Goal: Transaction & Acquisition: Book appointment/travel/reservation

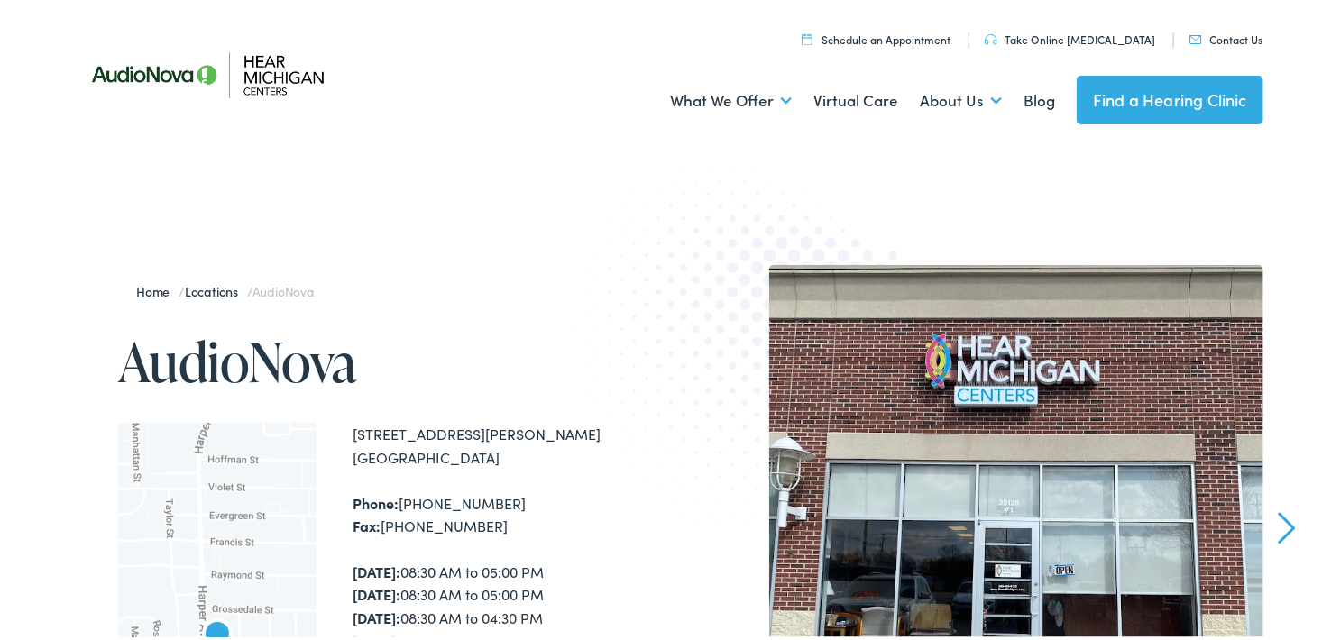
click at [202, 285] on link "Locations" at bounding box center [216, 288] width 62 height 18
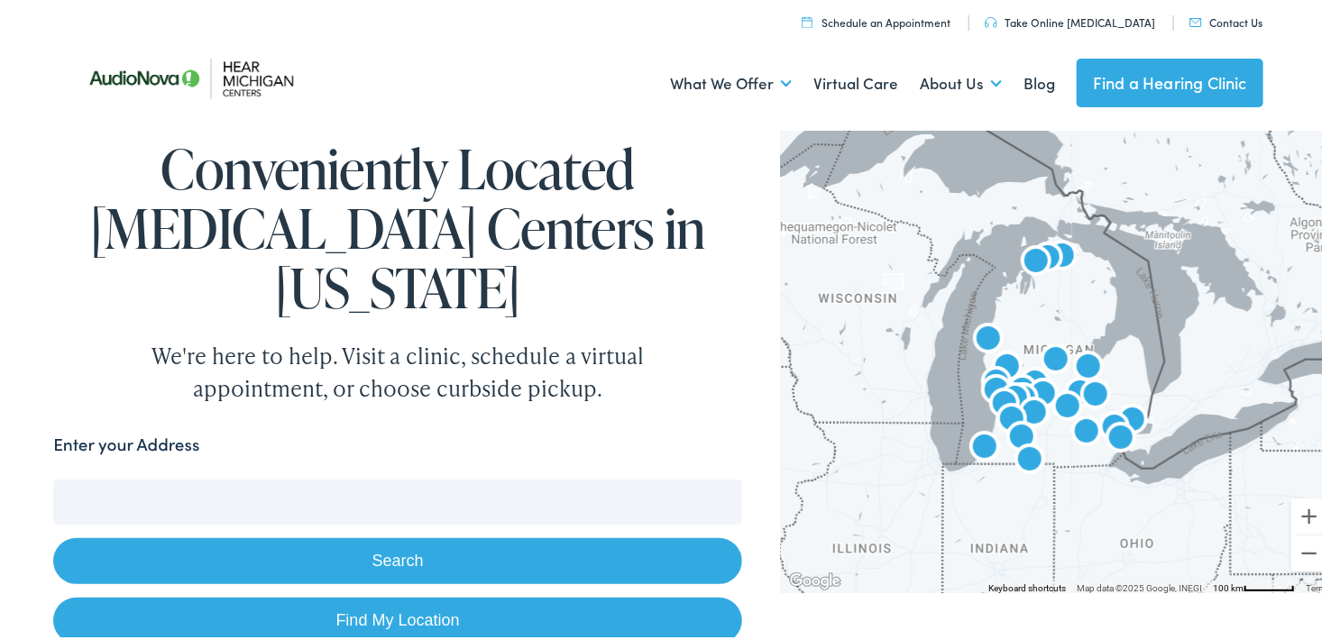
click at [1188, 354] on div at bounding box center [1059, 356] width 556 height 468
click at [1089, 348] on img "AudioNova" at bounding box center [1088, 365] width 43 height 43
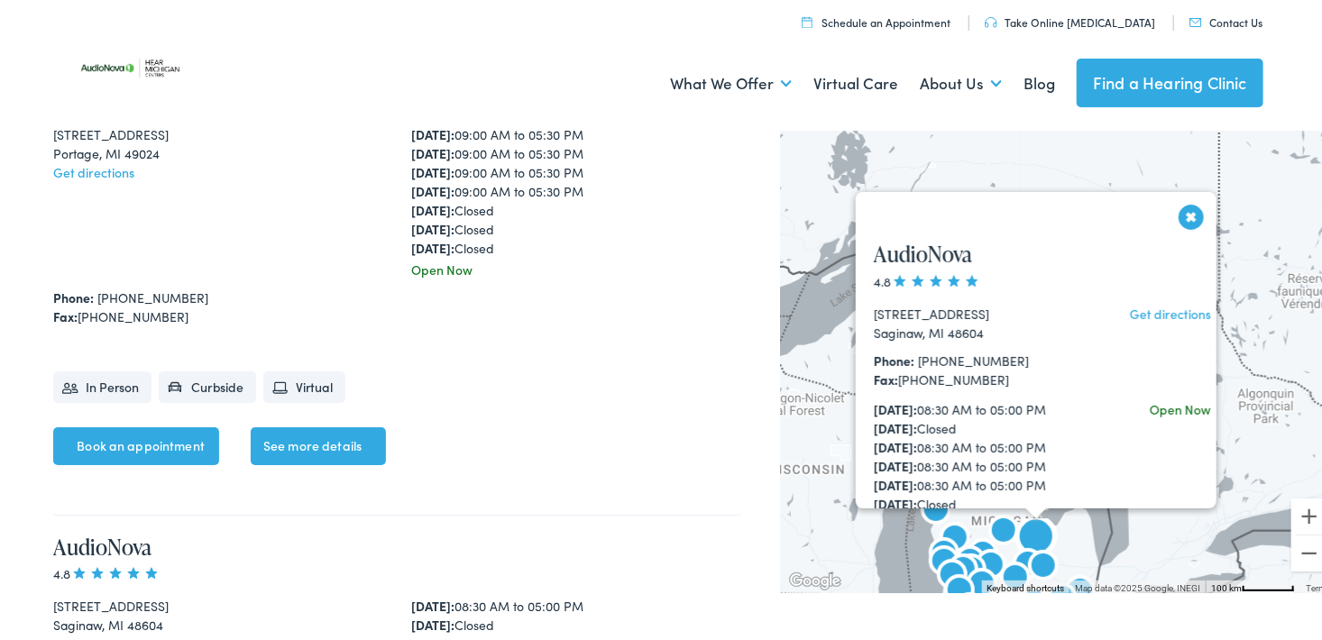
scroll to position [9903, 0]
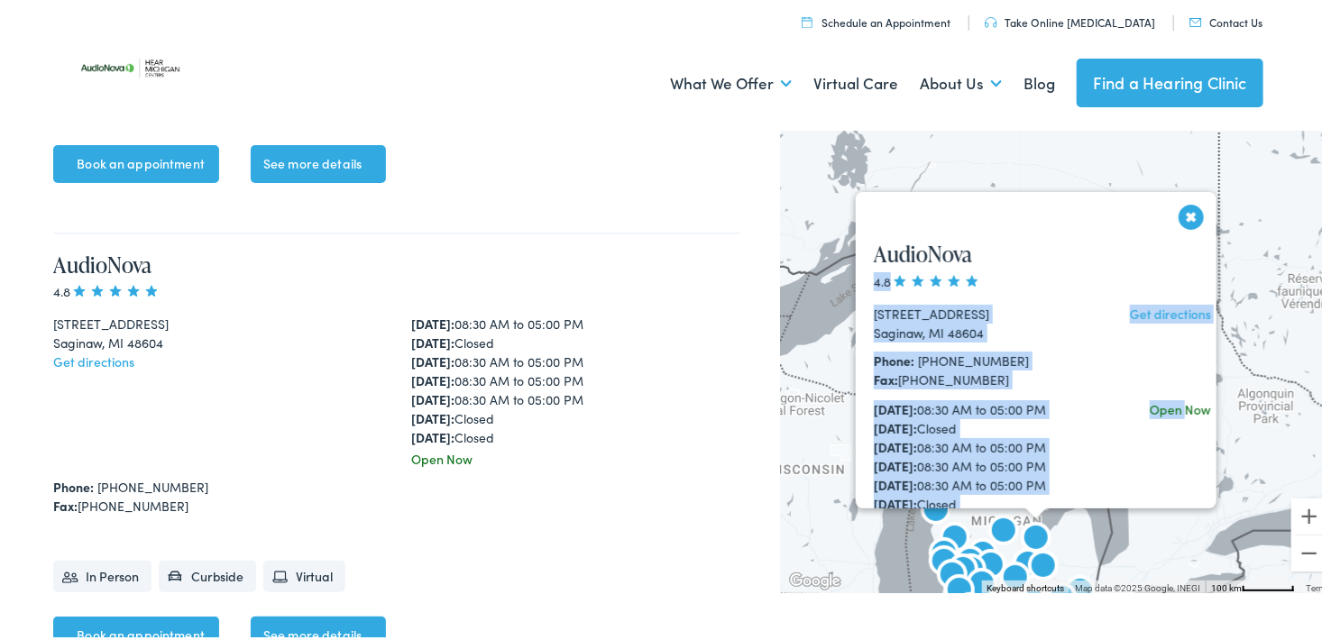
drag, startPoint x: 1188, startPoint y: 254, endPoint x: 1160, endPoint y: 434, distance: 181.6
click at [1160, 434] on div "AudioNova 4.8 [STREET_ADDRESS] Get directions Phone: [PHONE_NUMBER] Fax: [PHONE…" at bounding box center [1044, 460] width 377 height 480
drag, startPoint x: 1153, startPoint y: 423, endPoint x: 1180, endPoint y: 209, distance: 215.3
click at [1180, 209] on button "Close" at bounding box center [1192, 214] width 32 height 32
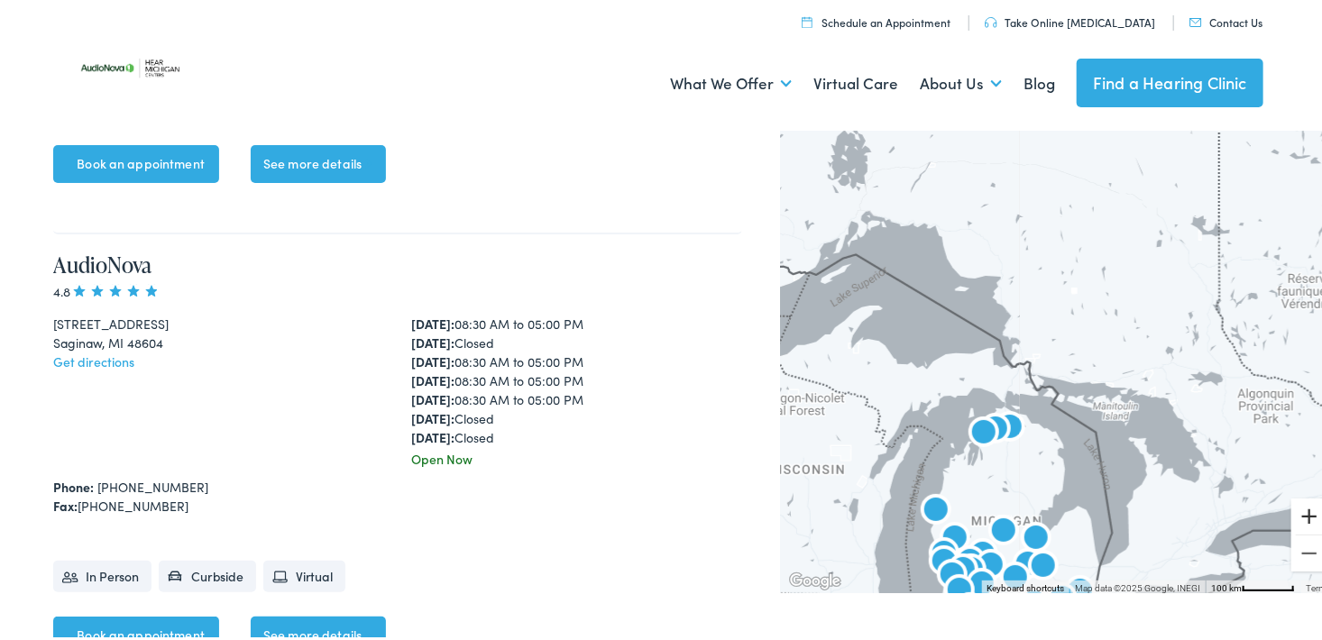
click at [1294, 518] on button "Zoom in" at bounding box center [1309, 513] width 36 height 36
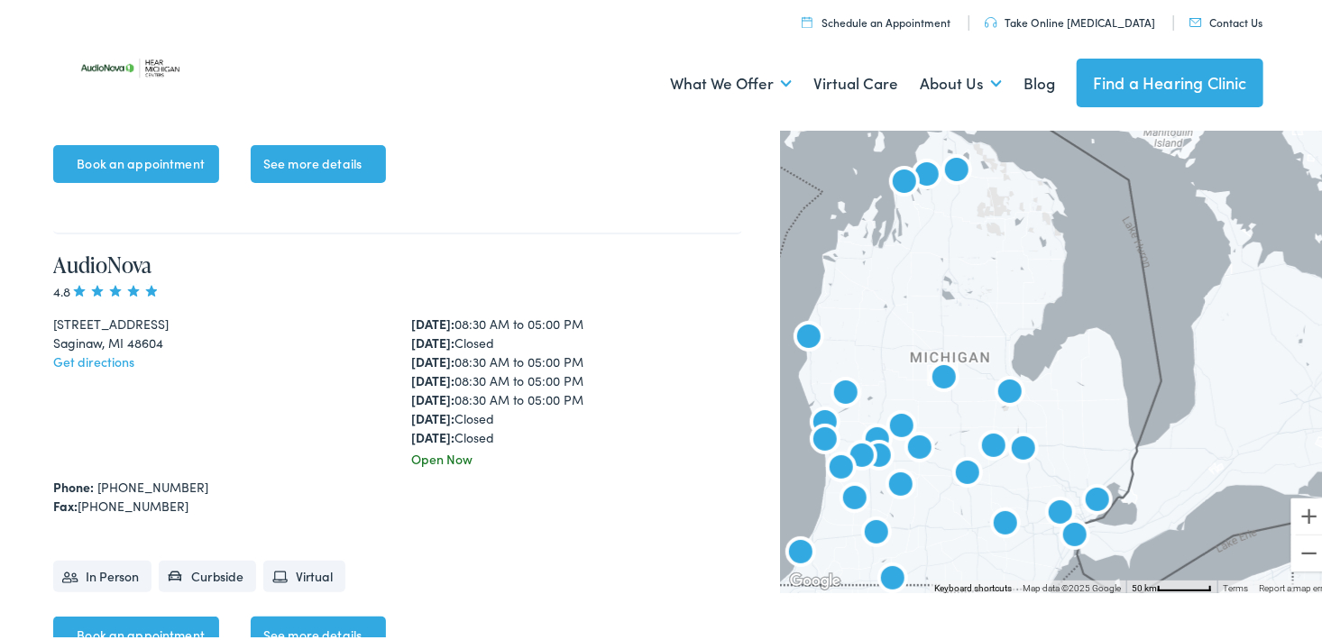
drag, startPoint x: 1058, startPoint y: 455, endPoint x: 1069, endPoint y: 67, distance: 388.8
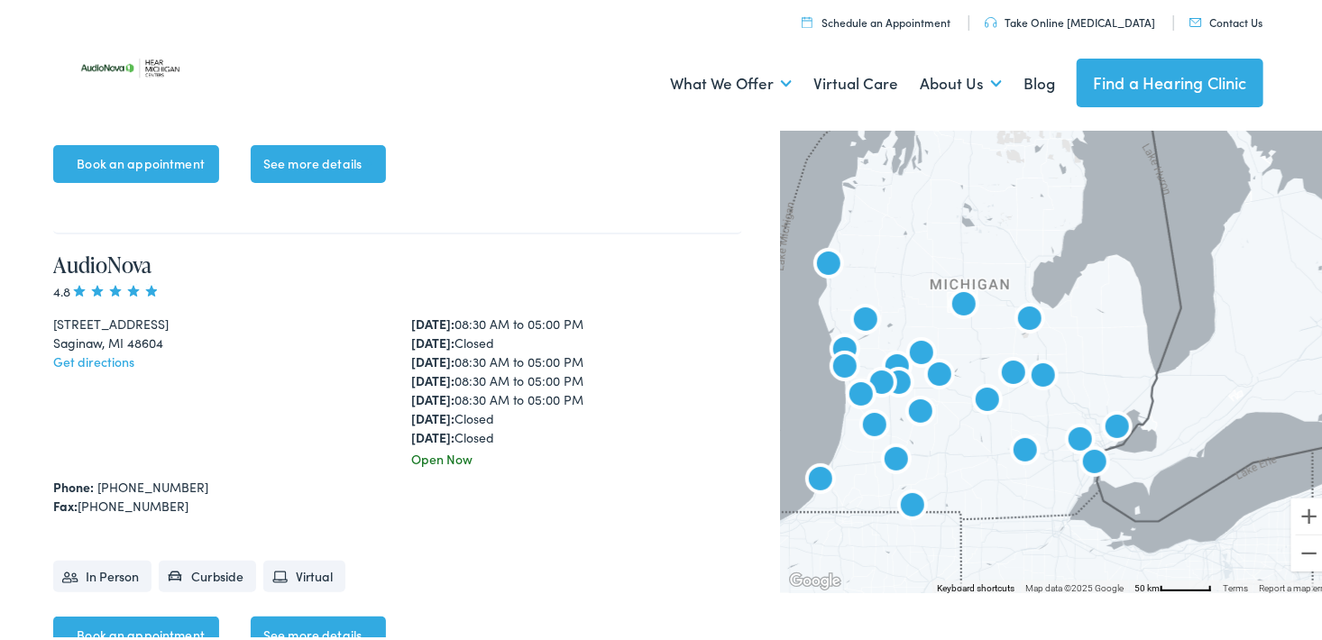
drag, startPoint x: 1052, startPoint y: 103, endPoint x: 1049, endPoint y: 74, distance: 29.1
click at [1051, 87] on ul "What We Offer Comprehensive & Holistic Care Hearing Testing & Evaluation Hearin…" at bounding box center [668, 80] width 1190 height 67
click at [1294, 519] on button "Zoom in" at bounding box center [1309, 513] width 36 height 36
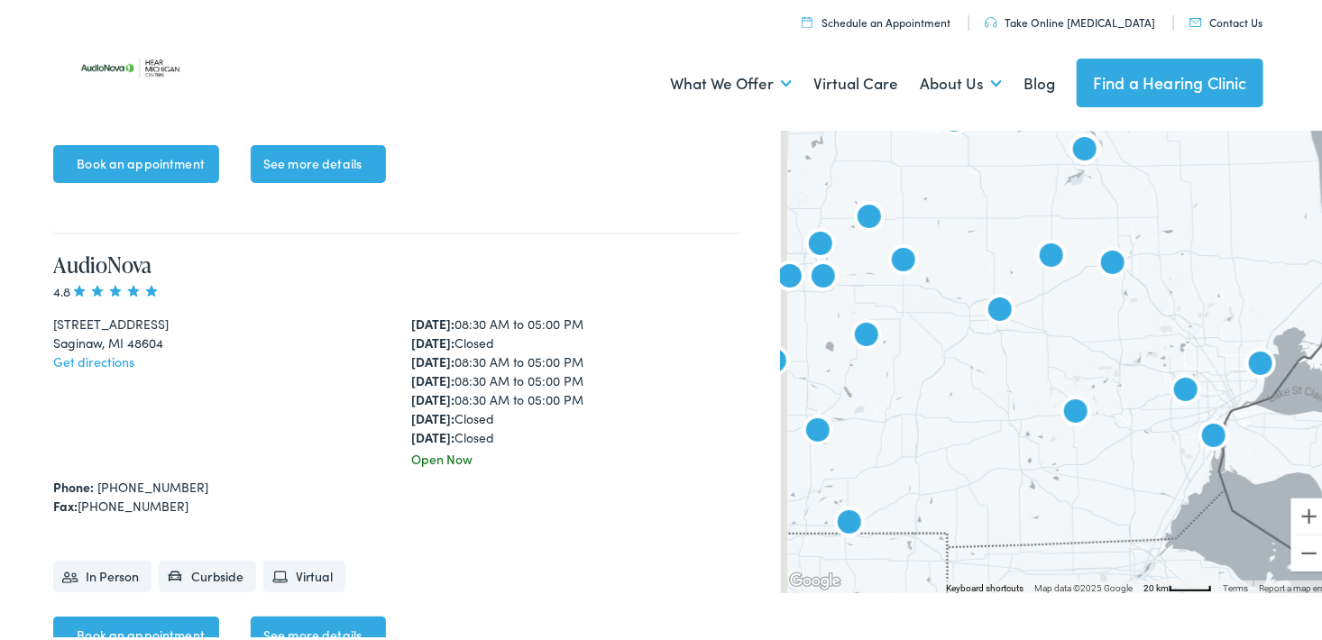
drag, startPoint x: 1225, startPoint y: 496, endPoint x: 1335, endPoint y: 339, distance: 191.6
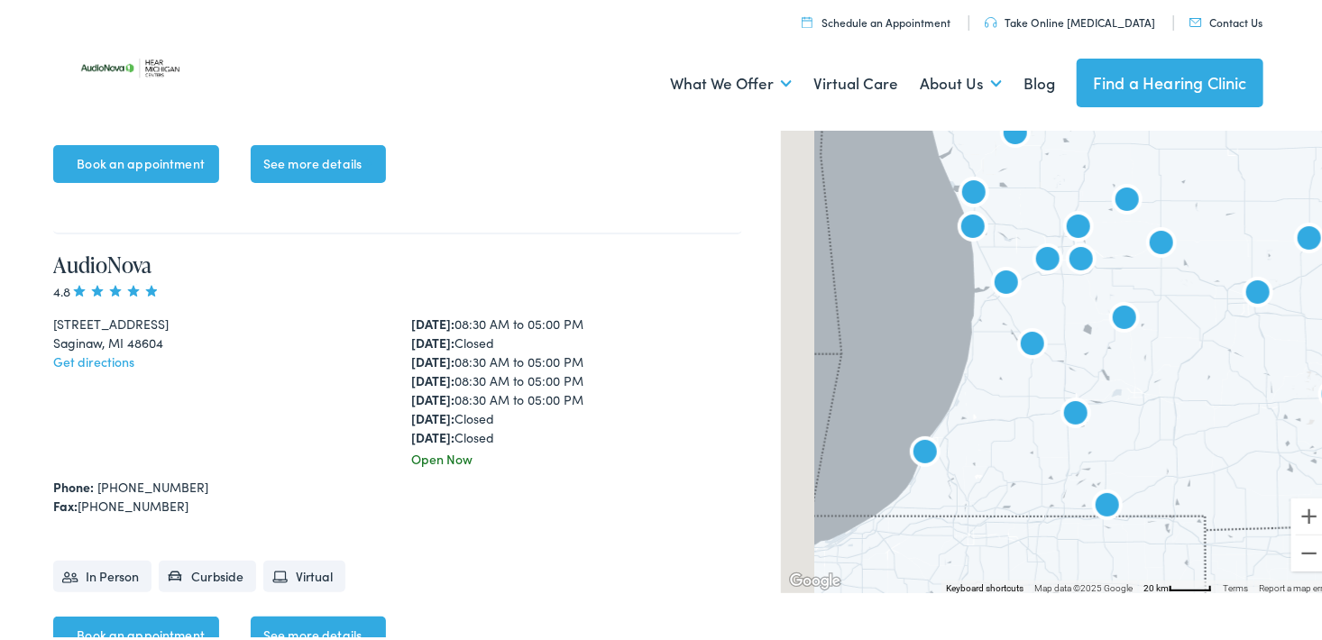
drag, startPoint x: 921, startPoint y: 398, endPoint x: 1152, endPoint y: 397, distance: 230.9
click at [1152, 397] on div at bounding box center [1059, 356] width 556 height 468
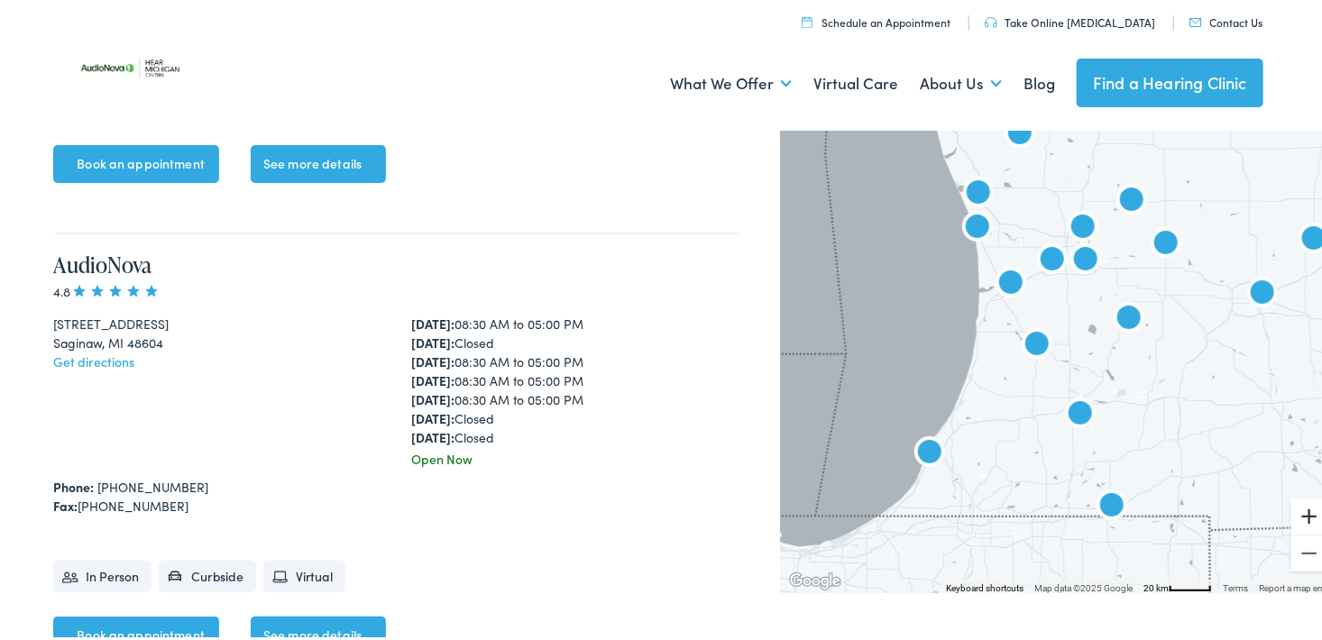
click at [1300, 514] on button "Zoom in" at bounding box center [1309, 513] width 36 height 36
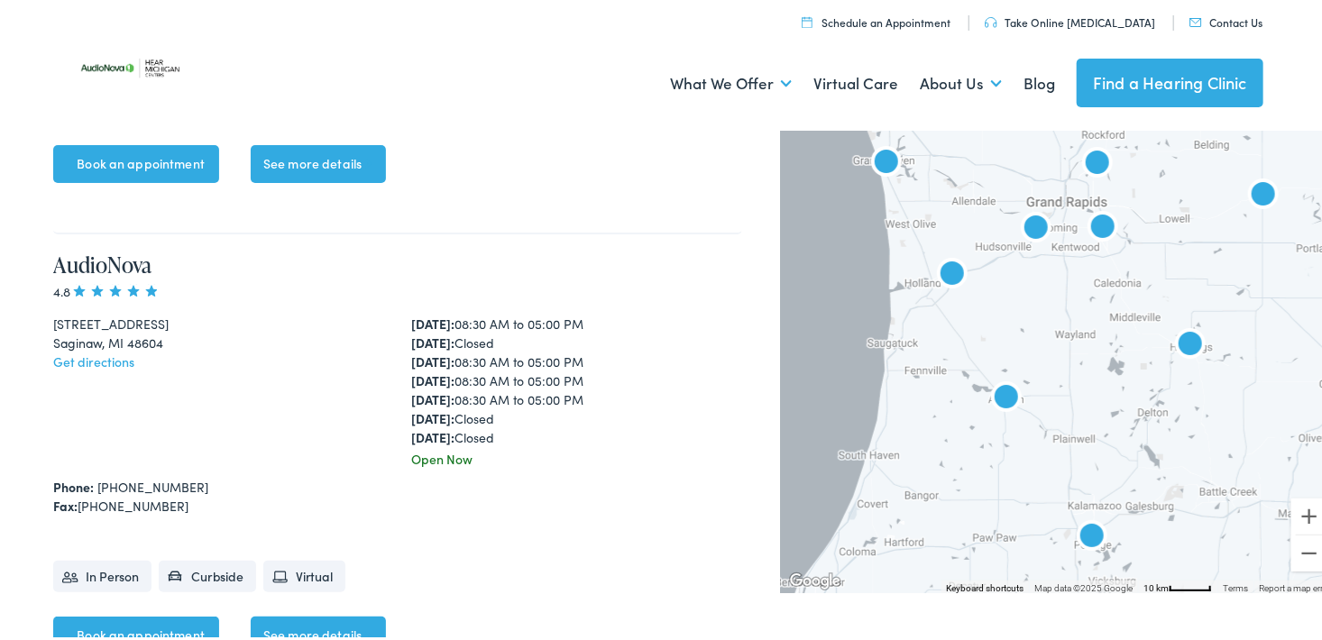
drag, startPoint x: 1157, startPoint y: 433, endPoint x: 1153, endPoint y: 499, distance: 66.0
click at [1153, 499] on div at bounding box center [1059, 356] width 556 height 468
click at [1089, 218] on img "AudioNova" at bounding box center [1102, 226] width 43 height 43
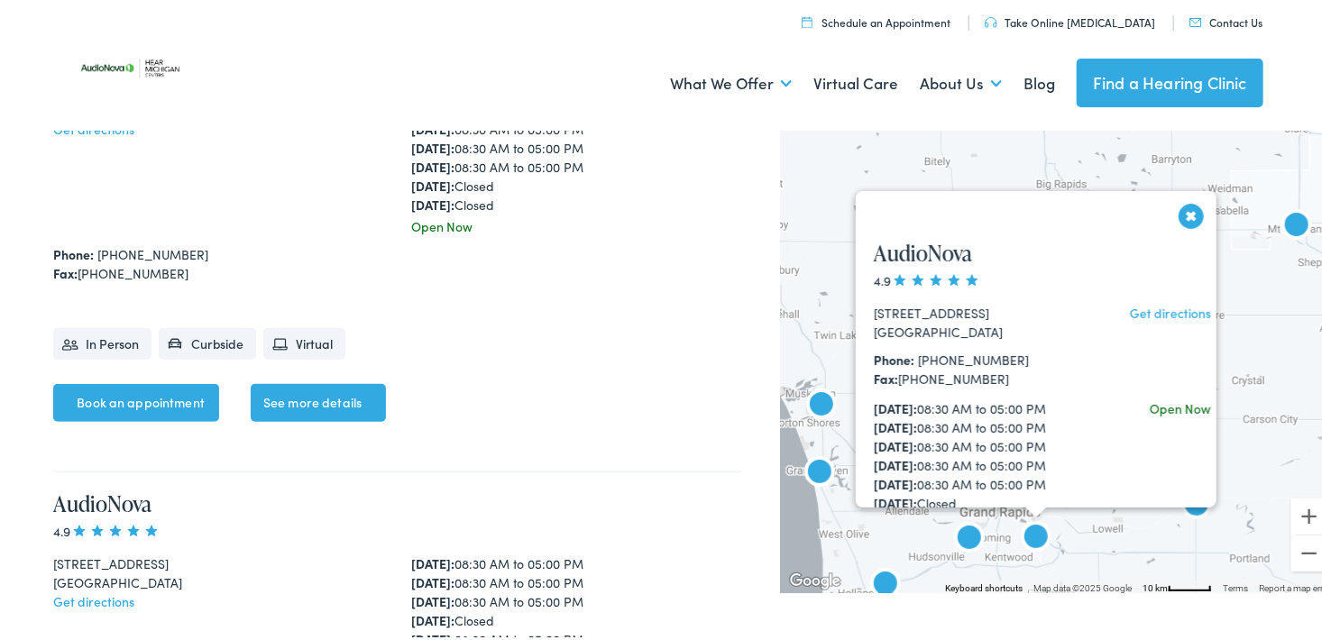
scroll to position [3590, 0]
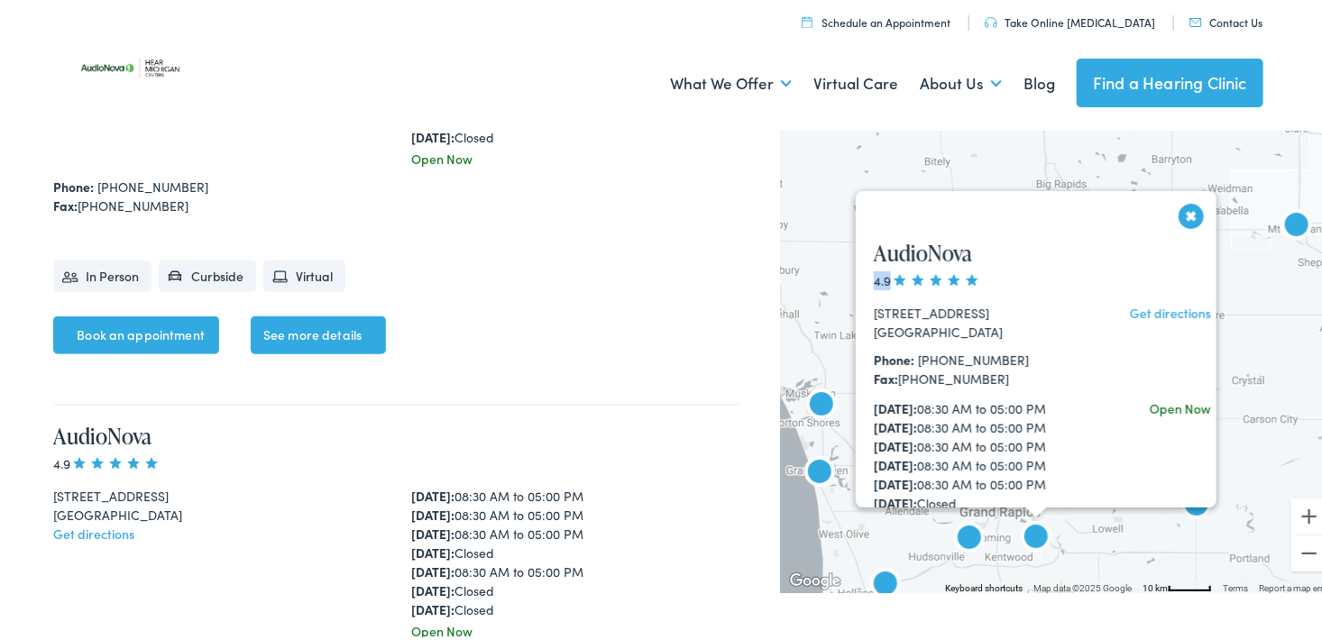
drag, startPoint x: 1162, startPoint y: 278, endPoint x: 1166, endPoint y: 216, distance: 61.4
click at [1166, 222] on div "AudioNova 4.9 [STREET_ADDRESS] Get directions Phone: [PHONE_NUMBER] Fax: [PHONE…" at bounding box center [1044, 459] width 377 height 480
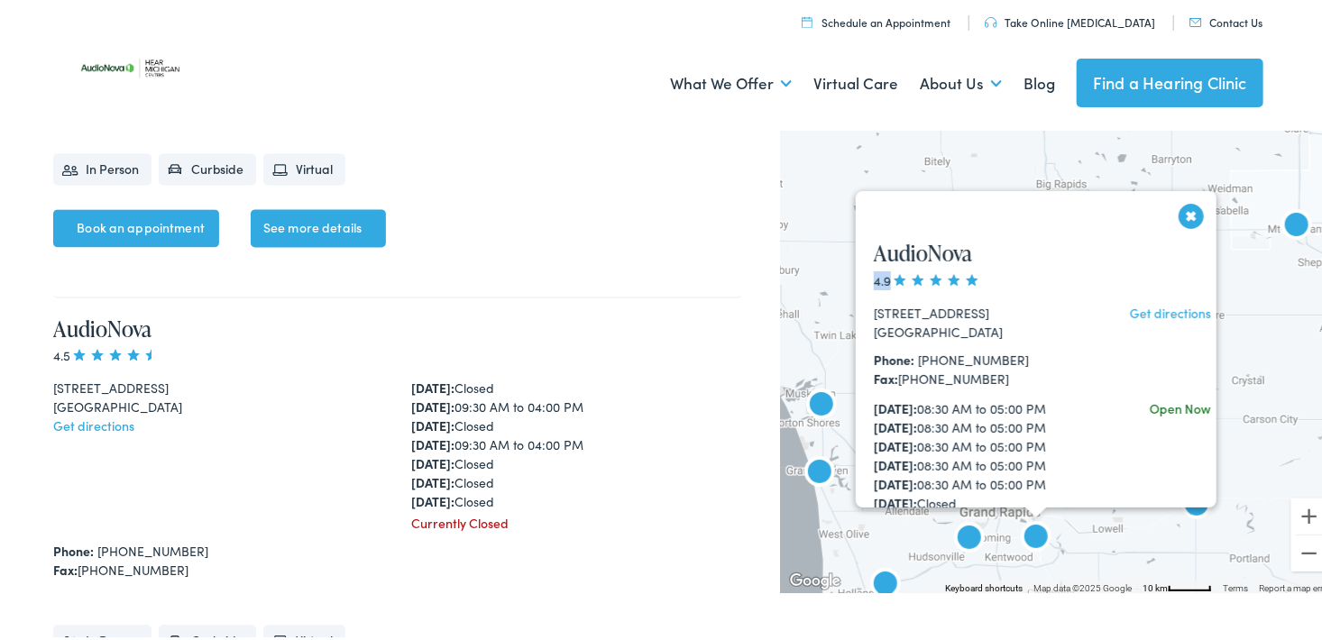
scroll to position [4996, 0]
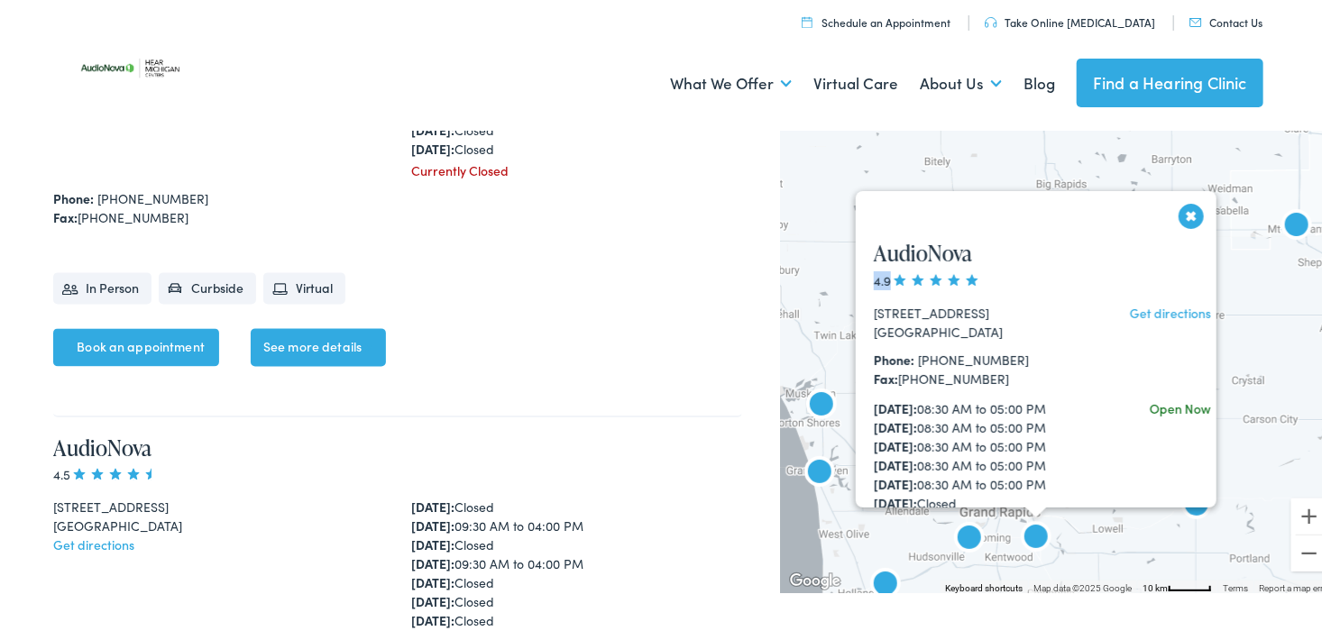
click at [1180, 203] on button "Close" at bounding box center [1192, 213] width 32 height 32
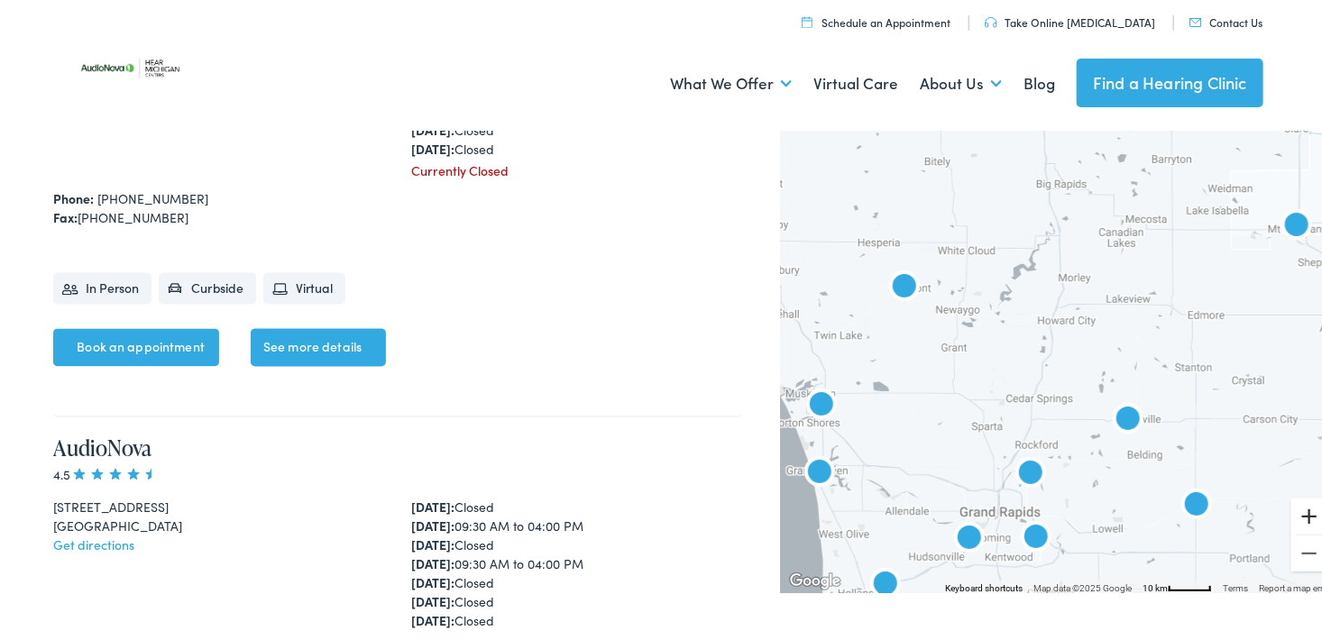
click at [1294, 507] on button "Zoom in" at bounding box center [1309, 513] width 36 height 36
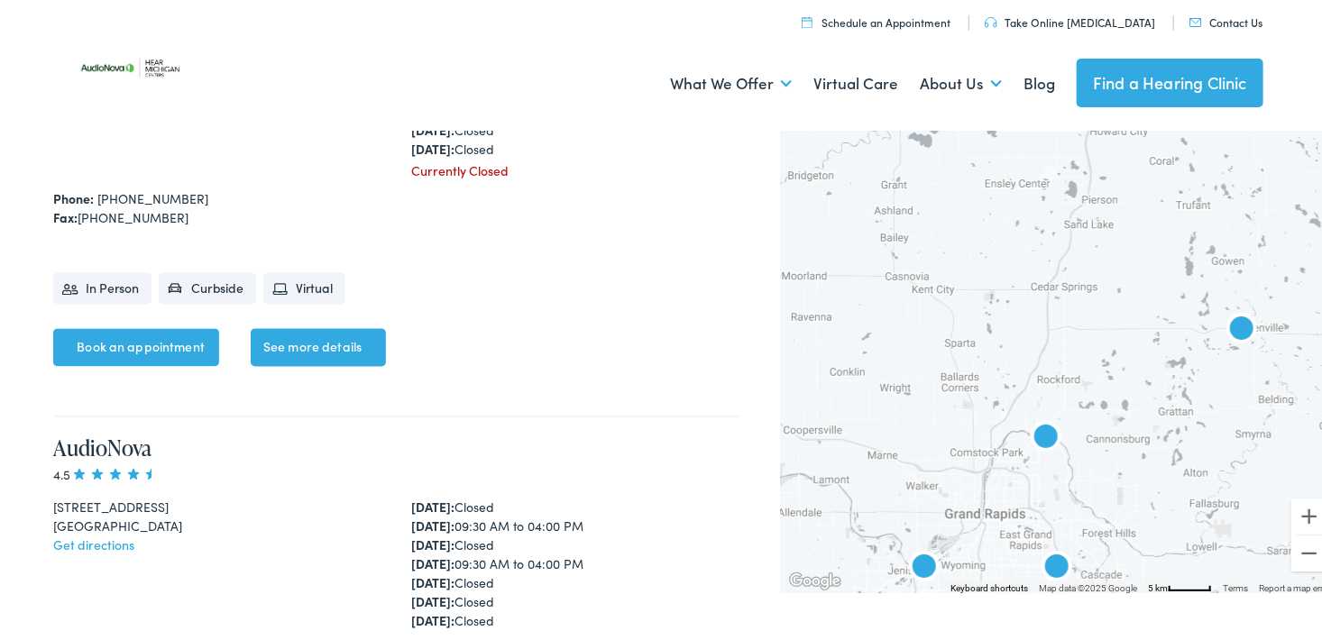
drag, startPoint x: 1119, startPoint y: 461, endPoint x: 1177, endPoint y: 235, distance: 232.7
click at [1172, 251] on div at bounding box center [1059, 356] width 556 height 468
drag, startPoint x: 1177, startPoint y: 235, endPoint x: 1178, endPoint y: 225, distance: 10.0
click at [1178, 225] on div at bounding box center [1059, 356] width 556 height 468
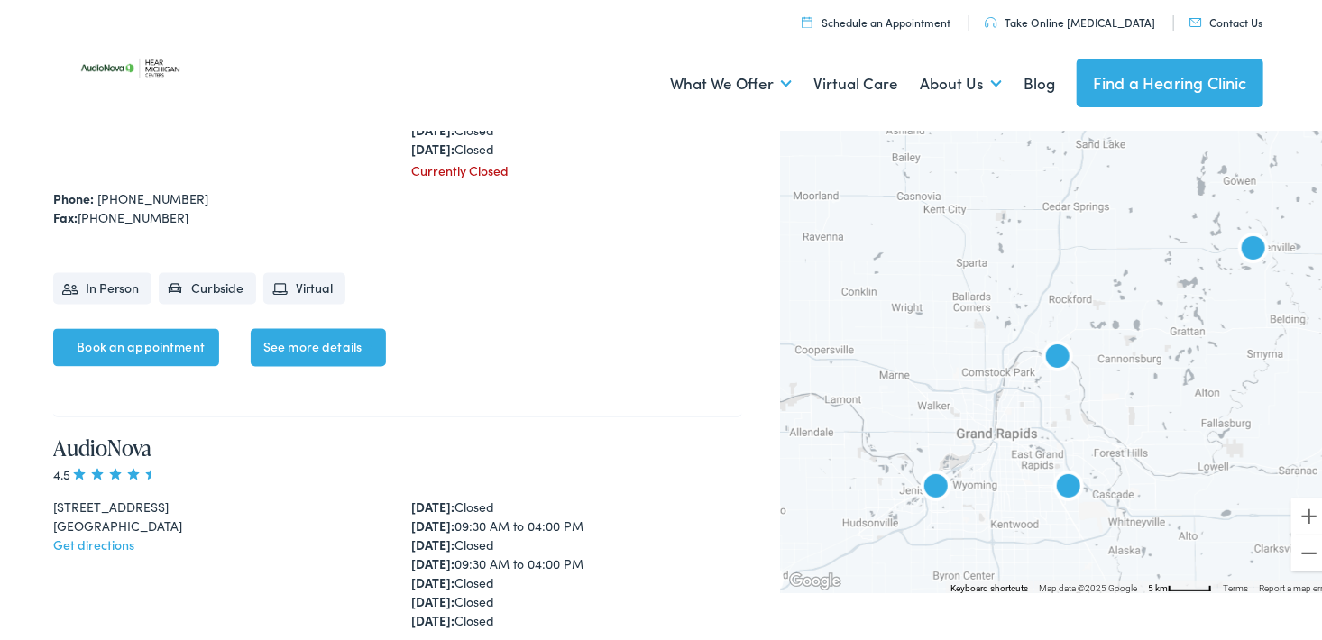
click at [1062, 482] on img "AudioNova" at bounding box center [1068, 485] width 43 height 43
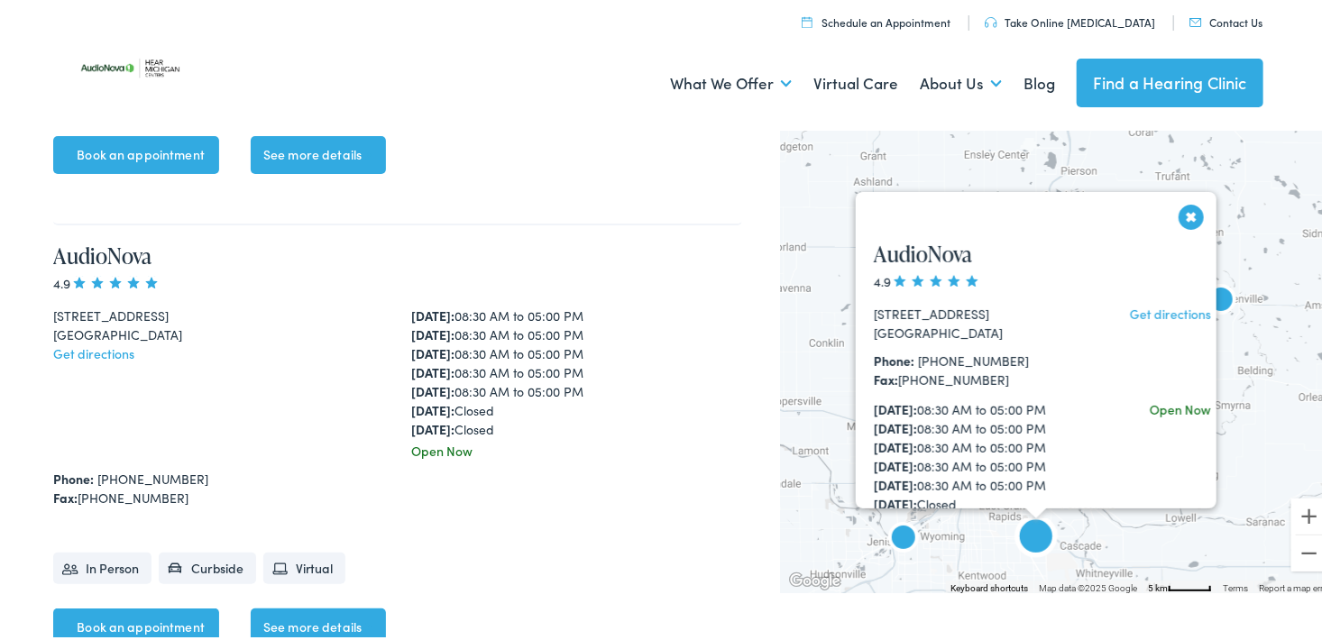
scroll to position [3295, 0]
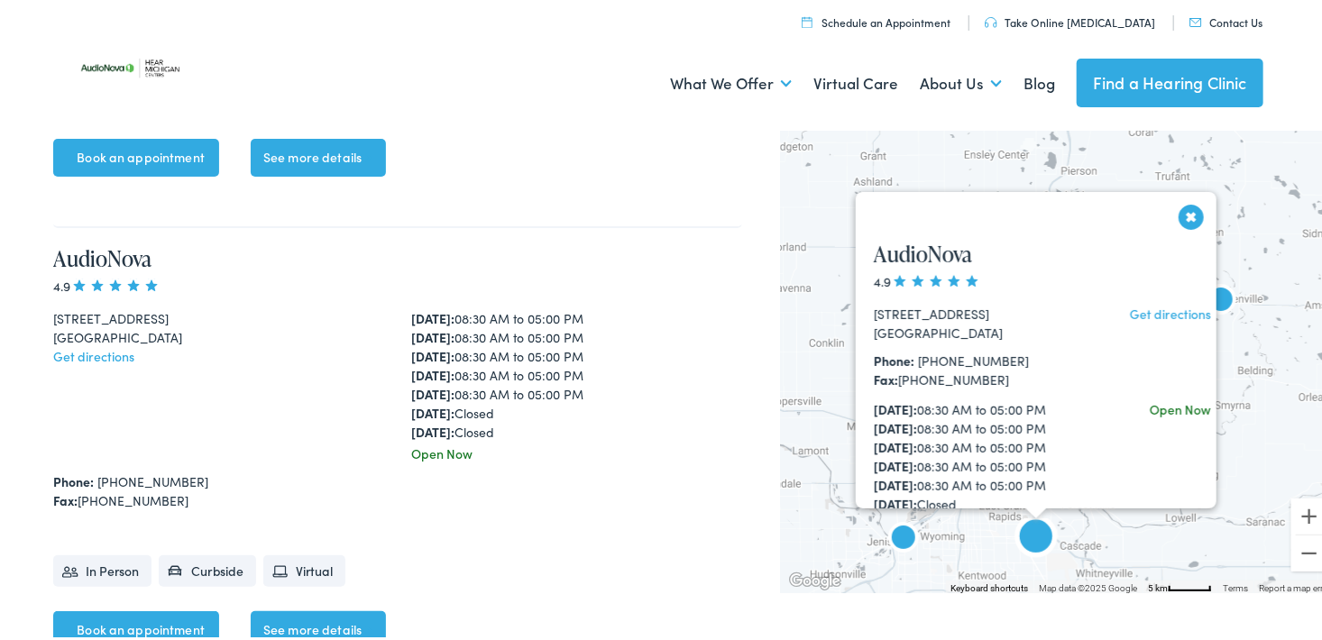
click at [130, 608] on link "Book an appointment" at bounding box center [136, 627] width 166 height 38
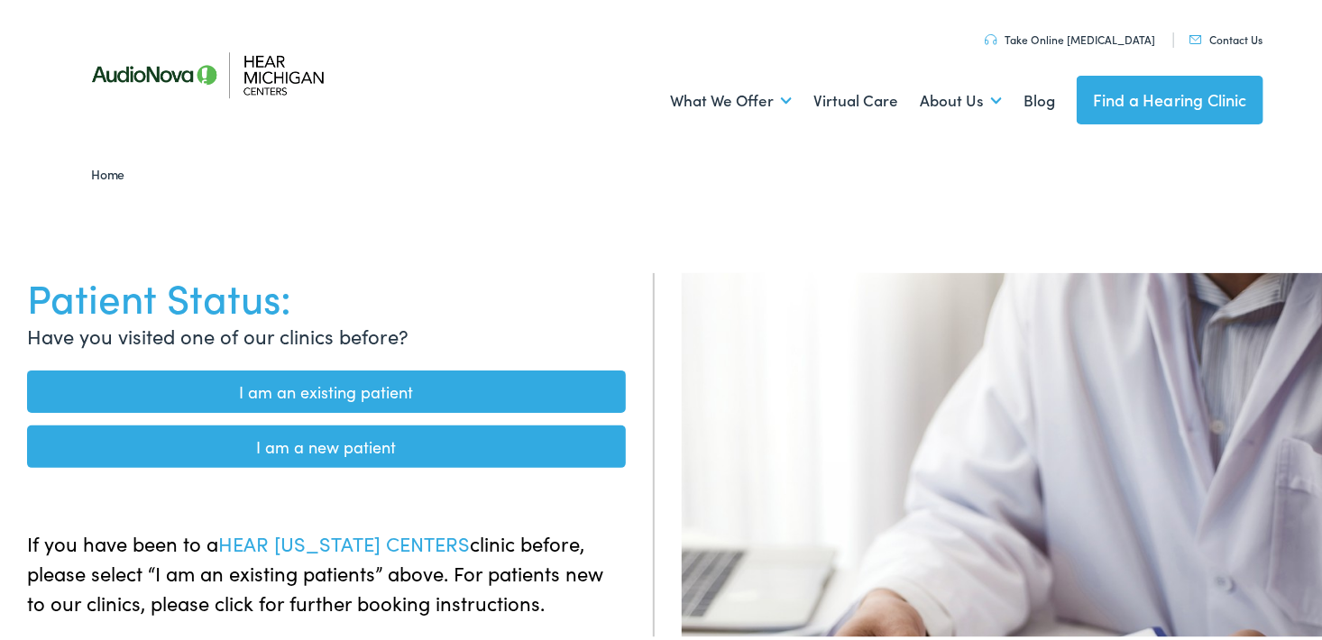
click at [334, 390] on link "I am an existing patient" at bounding box center [326, 388] width 599 height 42
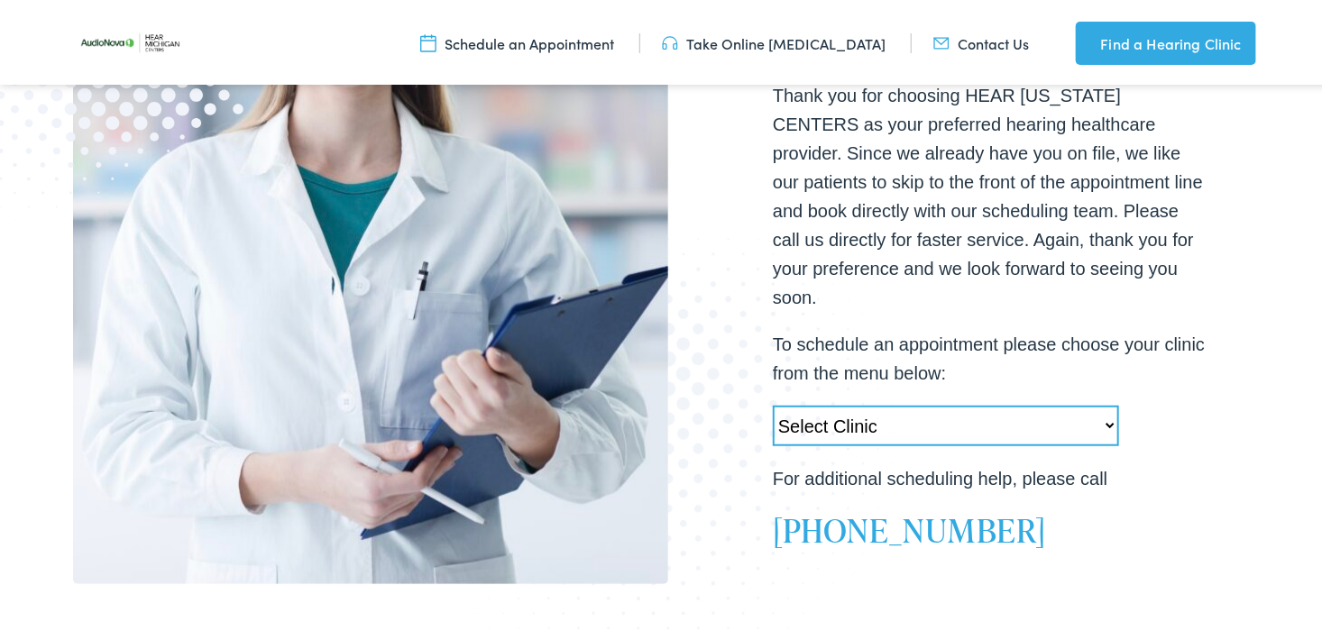
scroll to position [455, 0]
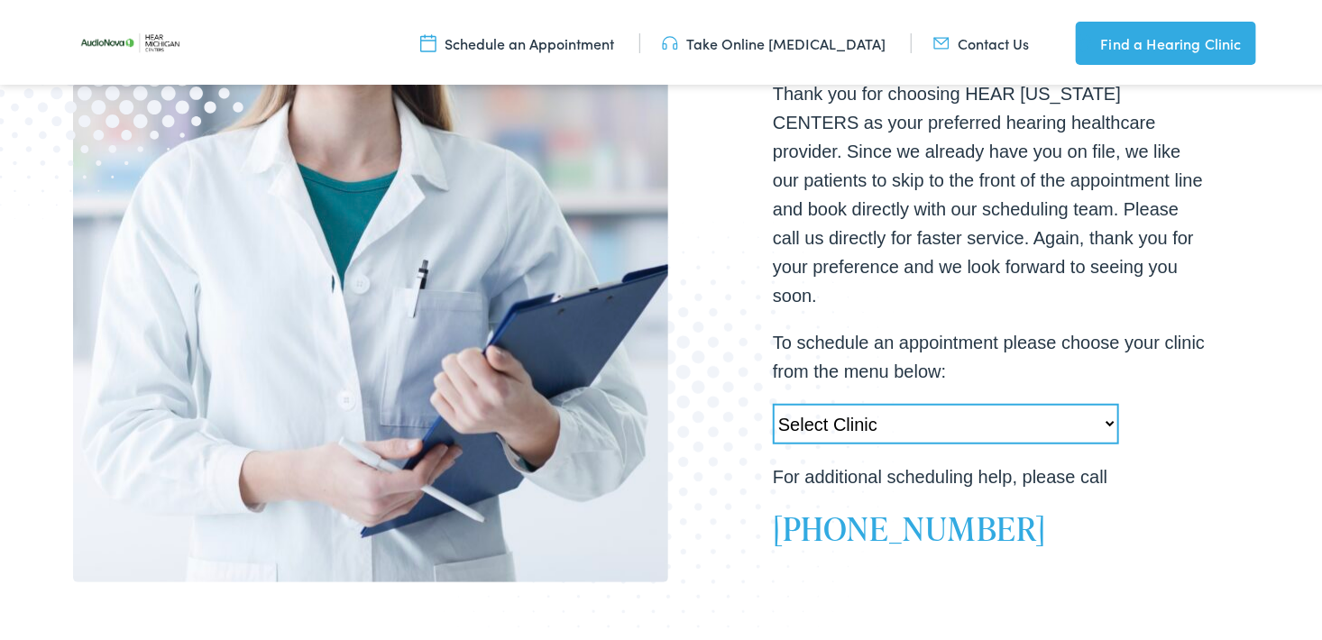
click at [1102, 406] on select "Select Clinic Swartz Creek-MI-AudioNova 6203 Miller Rd Muskegon-MI-AudioNova 11…" at bounding box center [946, 420] width 346 height 41
select select "https://hearmichigan.alpacaaudiology.com/locations/kentwood-mi/"
click at [773, 400] on select "Select Clinic Swartz Creek-MI-AudioNova 6203 Miller Rd Muskegon-MI-AudioNova 11…" at bounding box center [946, 420] width 346 height 41
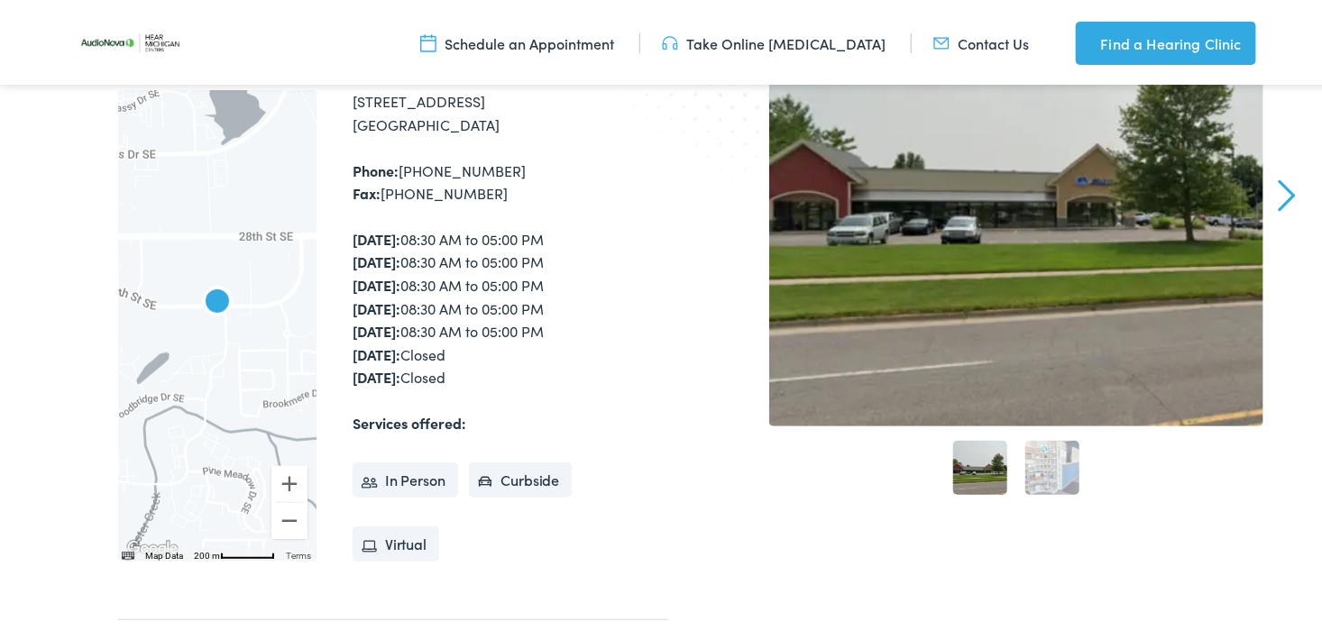
scroll to position [283, 0]
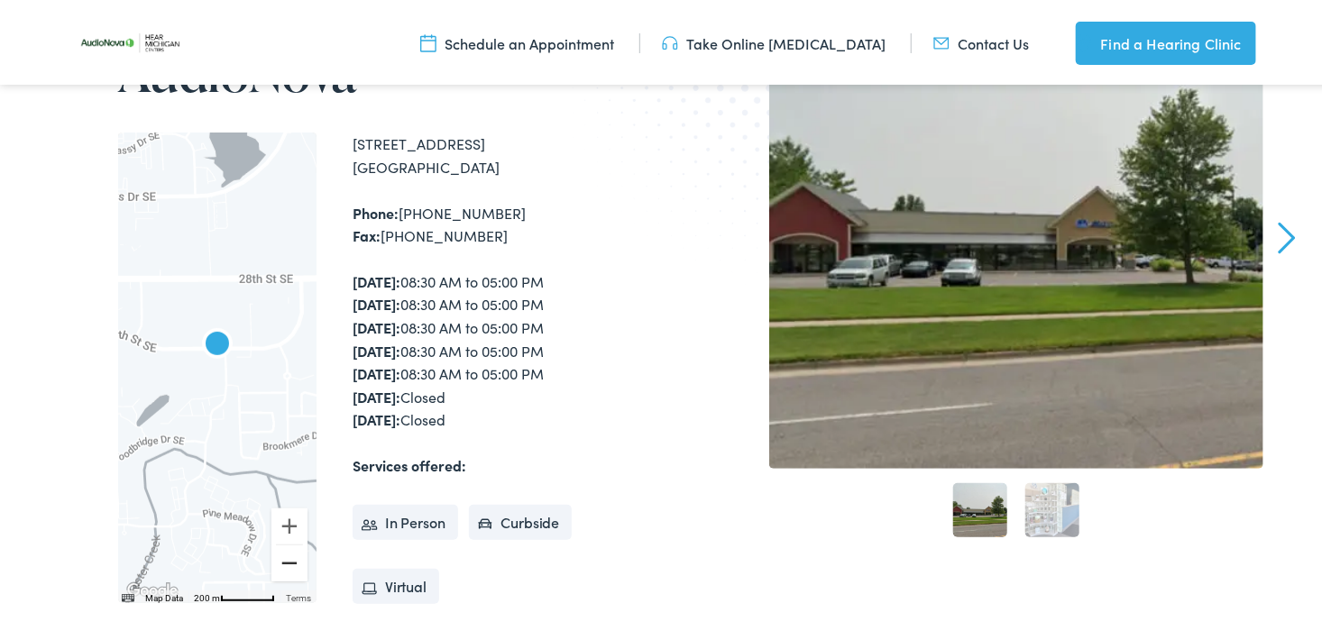
click at [290, 557] on button "Zoom out" at bounding box center [289, 560] width 36 height 36
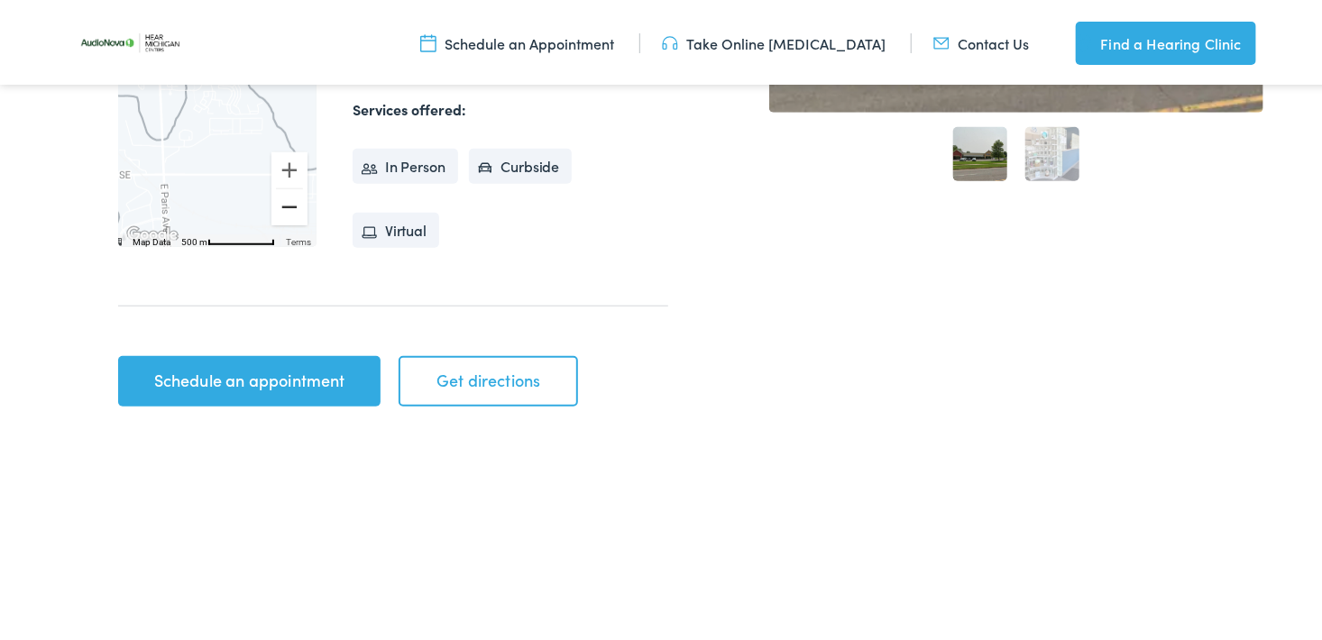
scroll to position [652, 0]
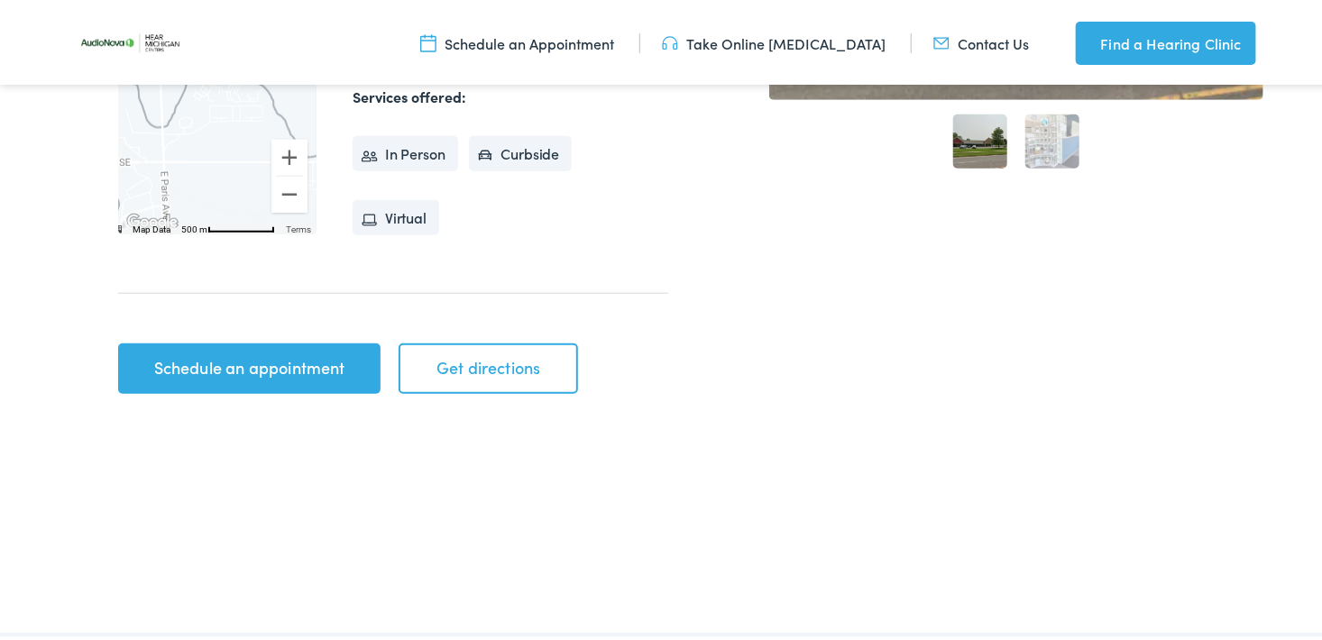
click at [162, 356] on link "Schedule an appointment" at bounding box center [249, 365] width 262 height 51
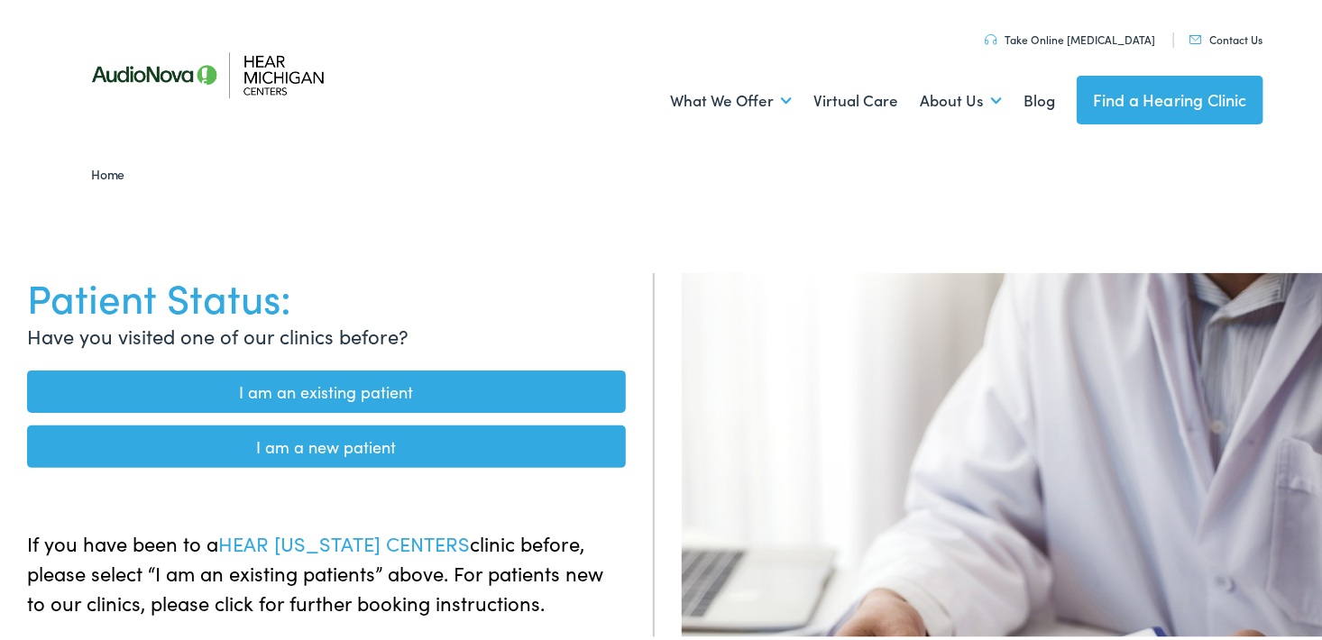
click at [366, 380] on link "I am an existing patient" at bounding box center [326, 388] width 599 height 42
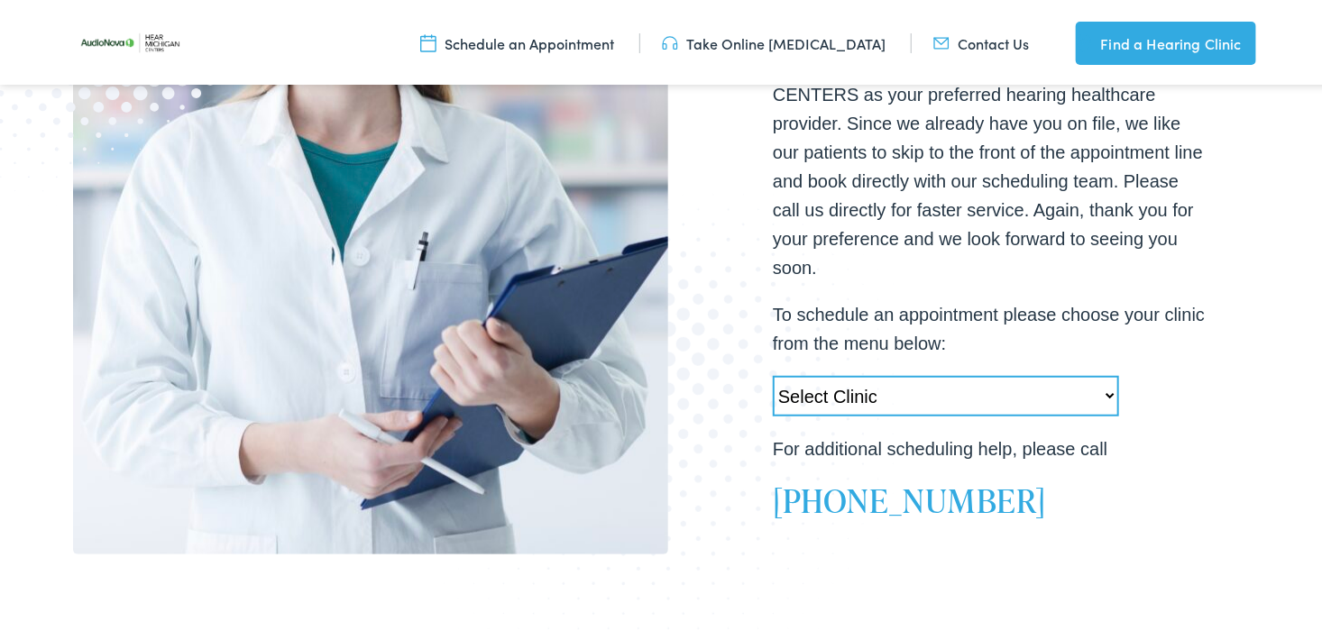
scroll to position [491, 0]
